Goal: Check status

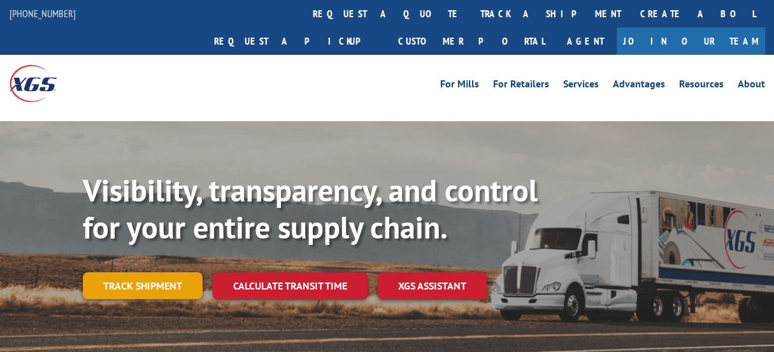
click at [158, 272] on link "Track shipment" at bounding box center [143, 285] width 120 height 27
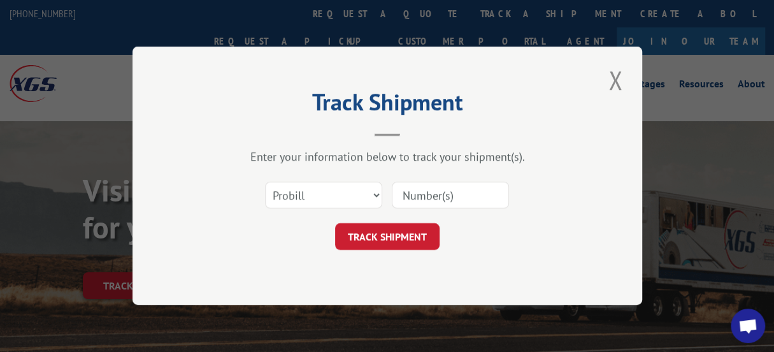
click at [401, 195] on input at bounding box center [450, 195] width 117 height 27
paste input "17224494"
type input "17224494"
click at [377, 238] on button "TRACK SHIPMENT" at bounding box center [387, 237] width 104 height 27
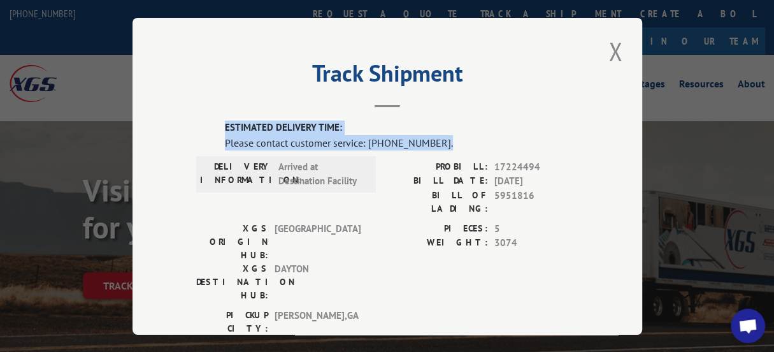
drag, startPoint x: 442, startPoint y: 132, endPoint x: 211, endPoint y: 122, distance: 230.7
click at [211, 122] on div "ESTIMATED DELIVERY TIME: Please contact customer service: [PHONE_NUMBER]. DELIV…" at bounding box center [387, 336] width 382 height 433
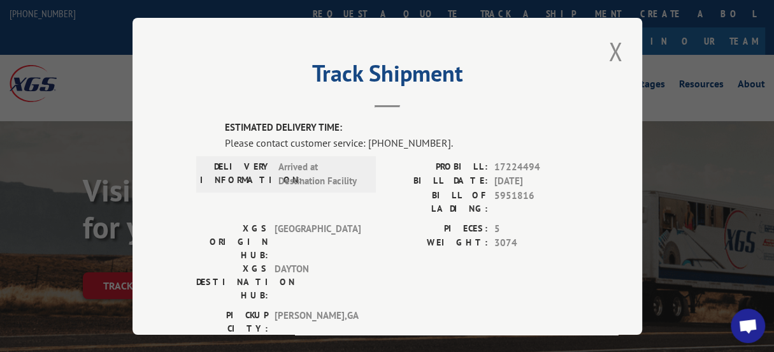
click at [553, 94] on header "Track Shipment" at bounding box center [387, 85] width 382 height 43
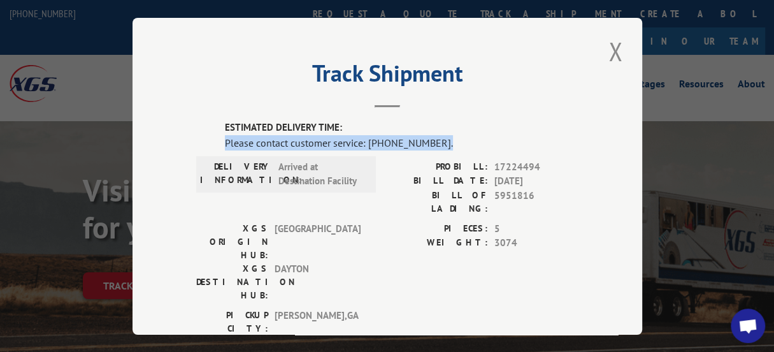
drag, startPoint x: 432, startPoint y: 137, endPoint x: 219, endPoint y: 141, distance: 213.4
click at [225, 141] on div "Please contact customer service: [PHONE_NUMBER]." at bounding box center [401, 141] width 353 height 15
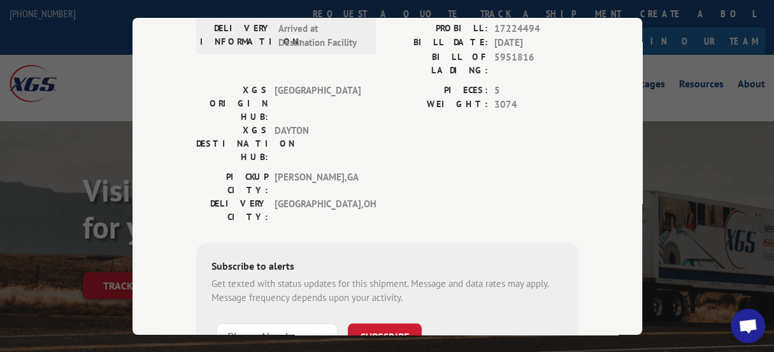
scroll to position [223, 0]
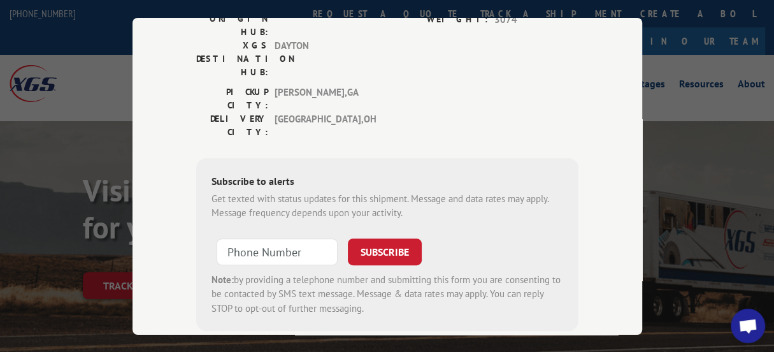
click at [323, 268] on div "ESTIMATED DELIVERY TIME: Please contact customer service: [PHONE_NUMBER]. DELIV…" at bounding box center [387, 130] width 382 height 467
click at [697, 167] on div "Track Shipment ESTIMATED DELIVERY TIME: Please contact customer service: [PHONE…" at bounding box center [387, 176] width 774 height 352
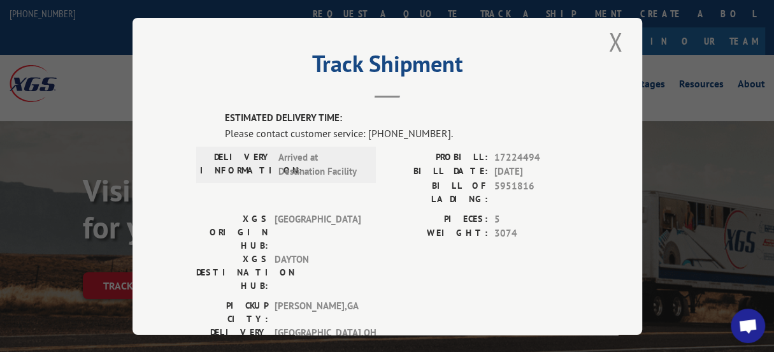
scroll to position [0, 0]
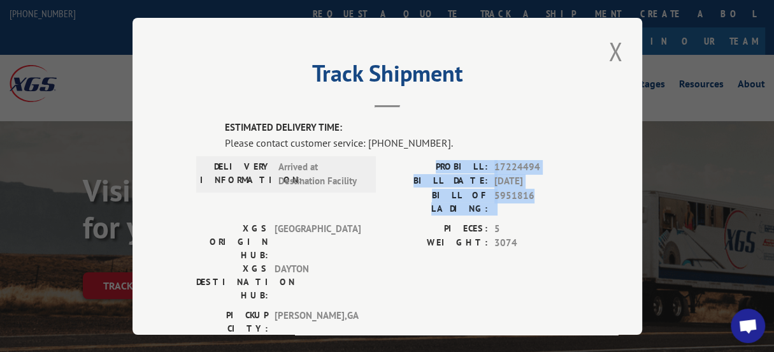
drag, startPoint x: 535, startPoint y: 190, endPoint x: 404, endPoint y: 161, distance: 133.7
click at [404, 161] on div "PROBILL: 17224494 BILL DATE: [DATE] BILL OF LADING: 5951816" at bounding box center [482, 186] width 191 height 55
copy div "PROBILL: 17224494 BILL DATE: [DATE] BILL OF LADING: 5951816"
click at [610, 48] on button "Close modal" at bounding box center [615, 51] width 22 height 35
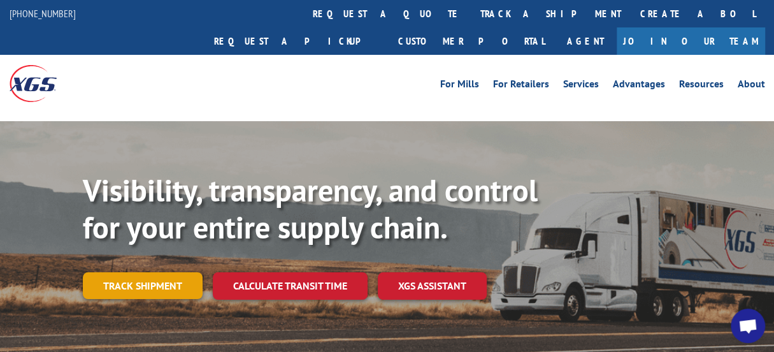
click at [153, 272] on link "Track shipment" at bounding box center [143, 285] width 120 height 27
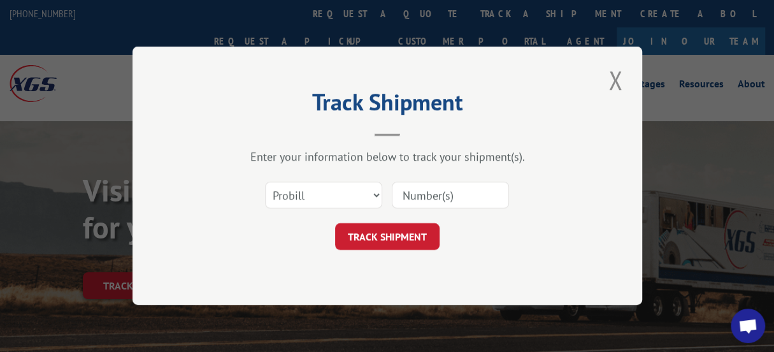
click at [401, 194] on input at bounding box center [450, 195] width 117 height 27
paste input "17224494"
type input "17224494"
click at [392, 238] on button "TRACK SHIPMENT" at bounding box center [387, 237] width 104 height 27
